Goal: Task Accomplishment & Management: Manage account settings

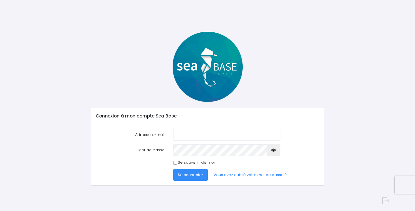
click at [270, 211] on com-1password-button at bounding box center [207, 211] width 415 height 0
type input "[EMAIL_ADDRESS][DOMAIN_NAME]"
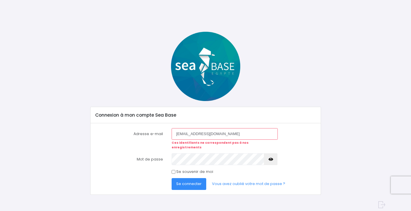
click at [164, 131] on div "Adresse e-mail [EMAIL_ADDRESS][DOMAIN_NAME] Ces identifiants ne correspondent p…" at bounding box center [206, 139] width 230 height 22
type input "[PERSON_NAME][EMAIL_ADDRESS][DOMAIN_NAME]"
